Goal: Check status

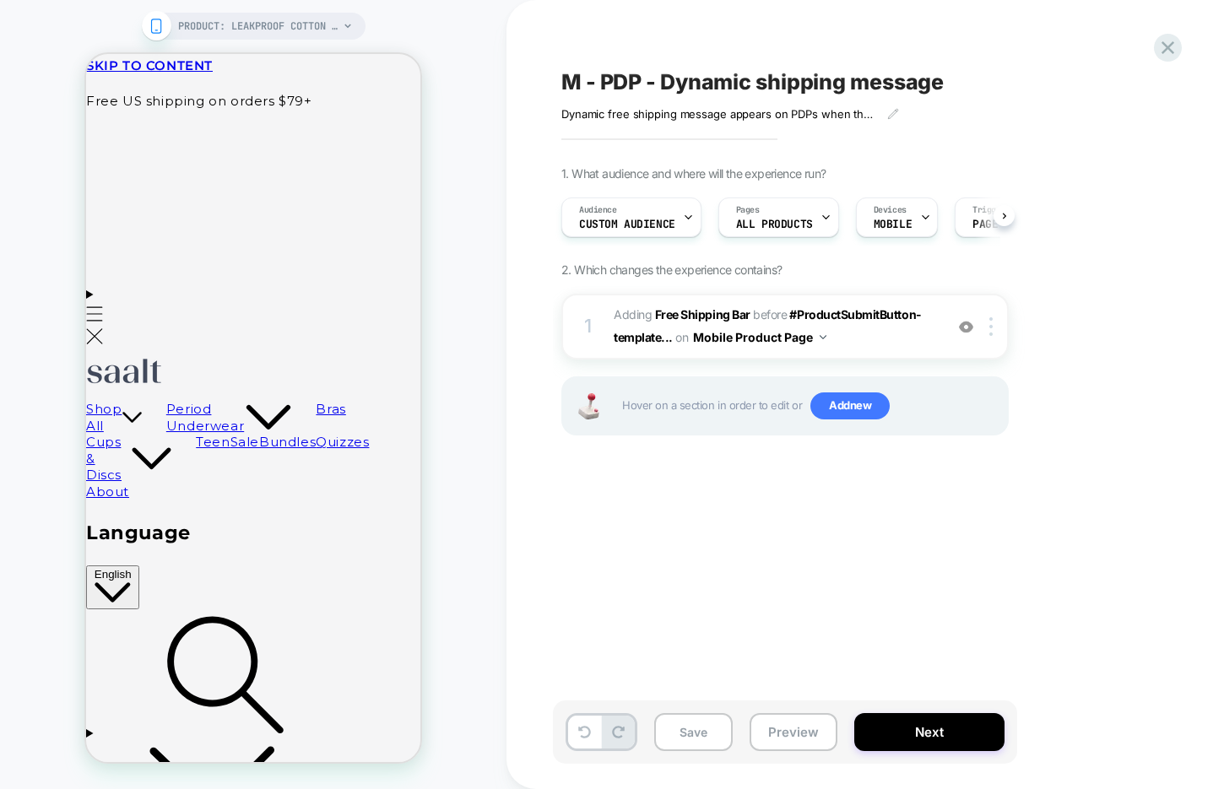
click at [1172, 34] on div at bounding box center [1168, 48] width 28 height 28
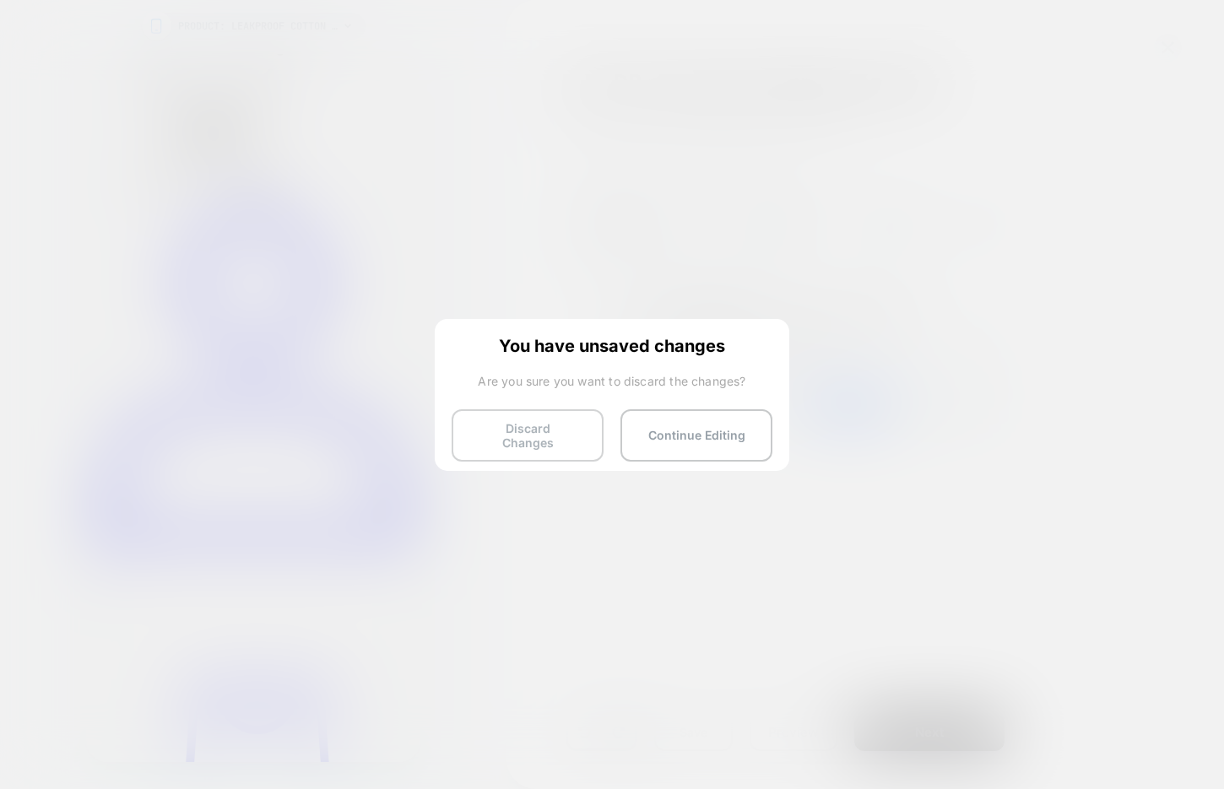
click at [504, 443] on button "Discard Changes" at bounding box center [528, 435] width 152 height 52
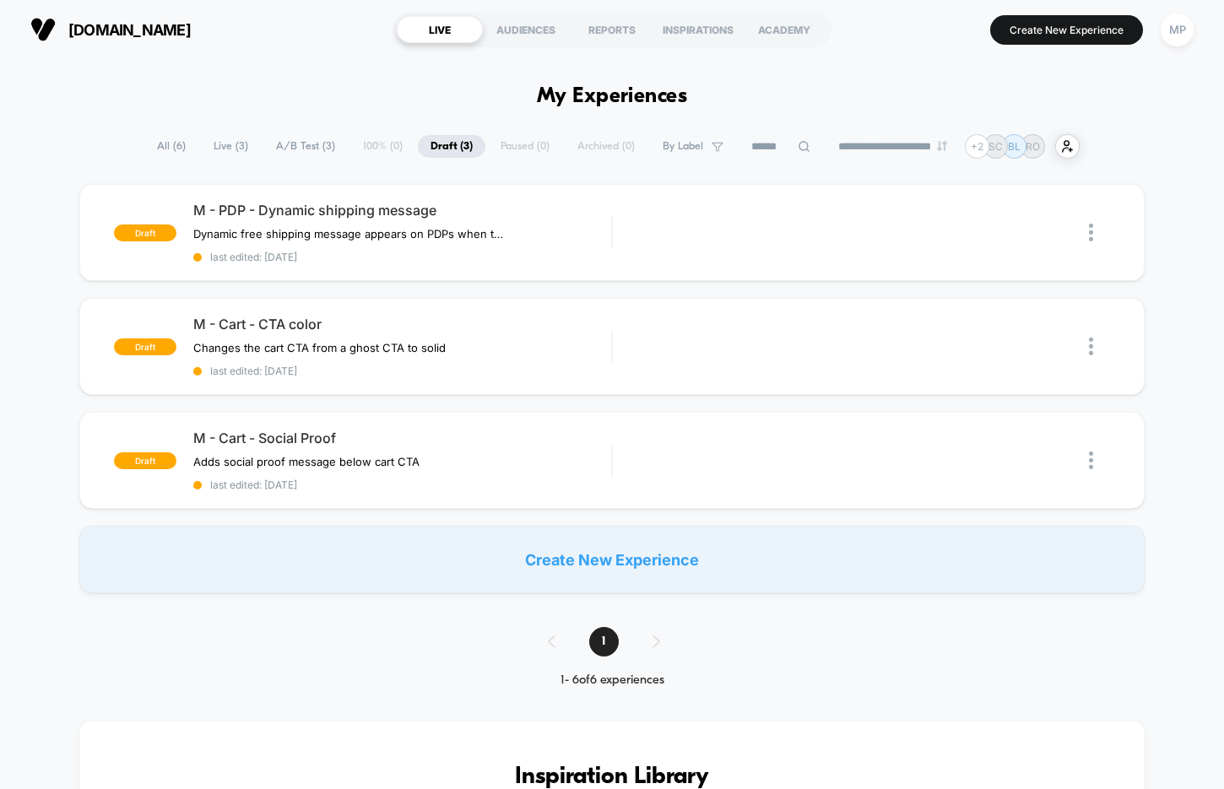
click at [304, 155] on span "A/B Test ( 3 )" at bounding box center [305, 146] width 84 height 23
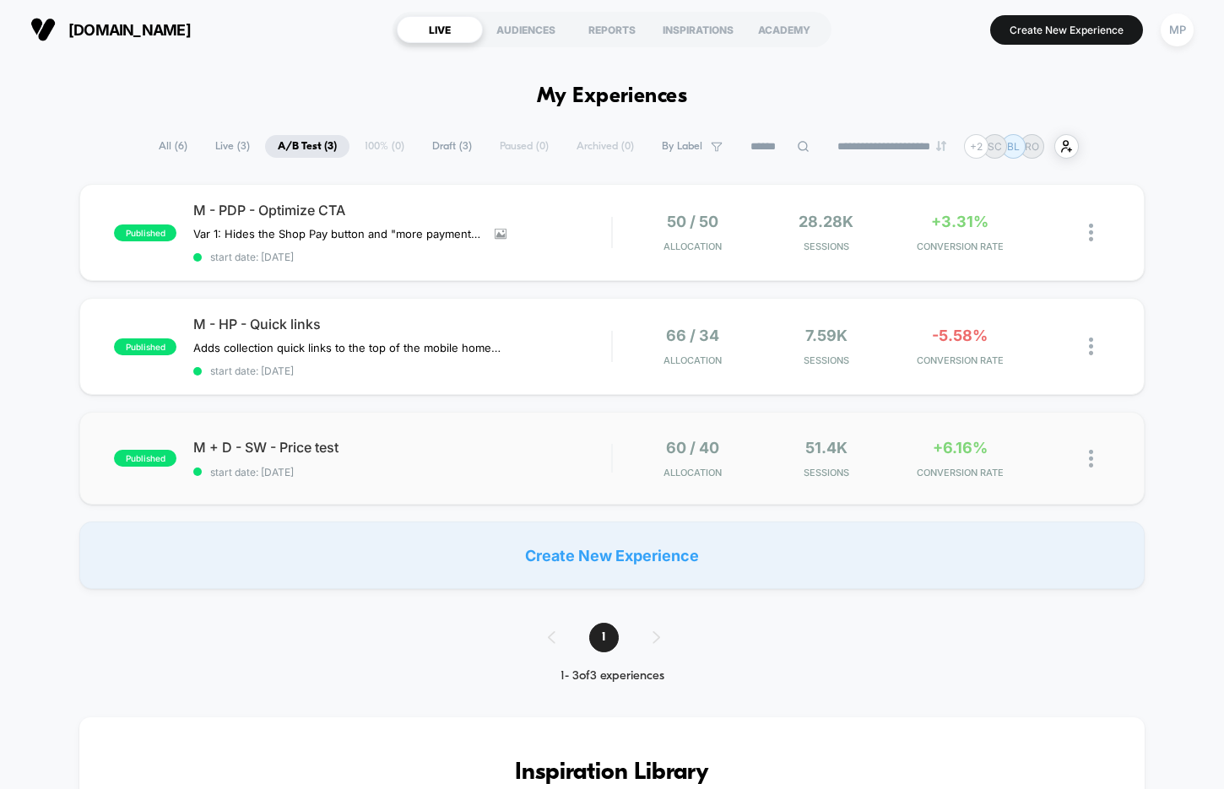
click at [415, 431] on div "published M + D - SW - Price test start date: [DATE] 60 / 40 Allocation 51.4k S…" at bounding box center [611, 458] width 1065 height 93
